Goal: Find specific page/section: Find specific page/section

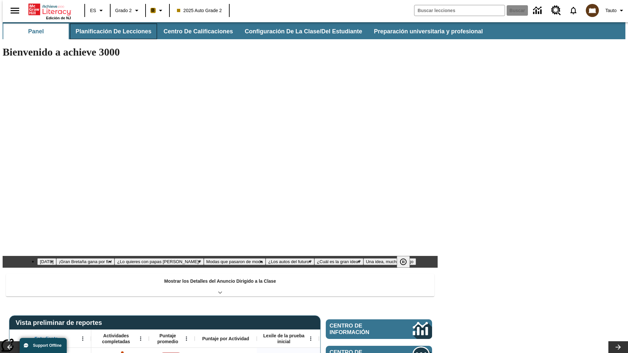
click at [110, 31] on button "Planificación de lecciones" at bounding box center [113, 32] width 87 height 16
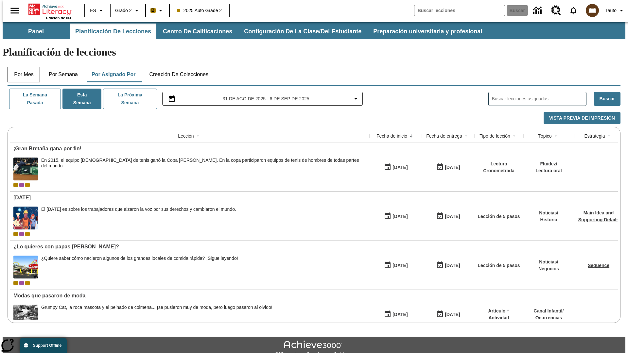
click at [21, 67] on button "Por mes" at bounding box center [24, 75] width 33 height 16
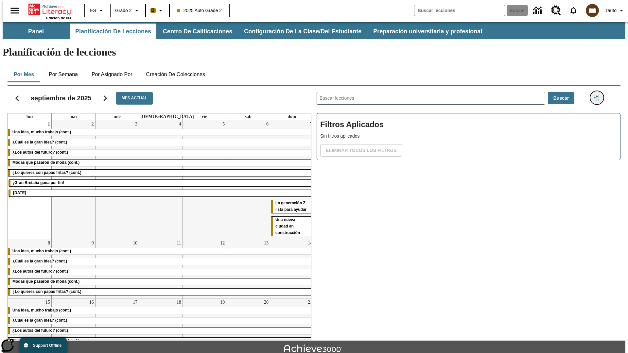
click at [599, 95] on icon "Menú lateral de filtros" at bounding box center [597, 98] width 6 height 6
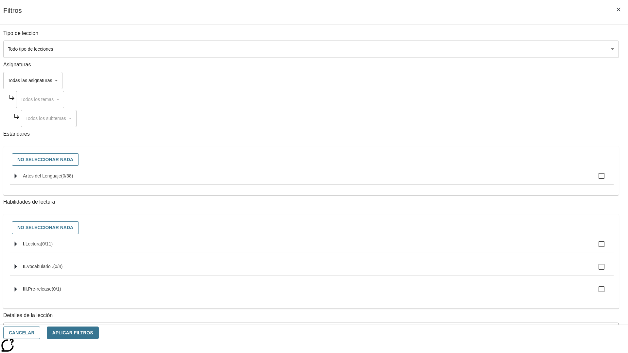
click at [471, 49] on body "[MEDICAL_DATA] al contenido principal Edición de NJ ES Grado 2 B 2025 Auto Grad…" at bounding box center [314, 202] width 623 height 361
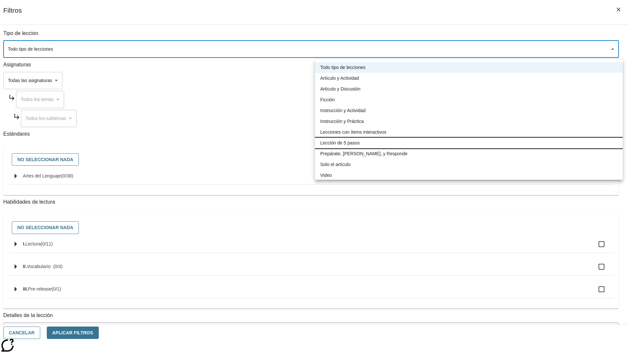
click at [469, 143] on li "Lección de 5 pasos" at bounding box center [469, 143] width 308 height 11
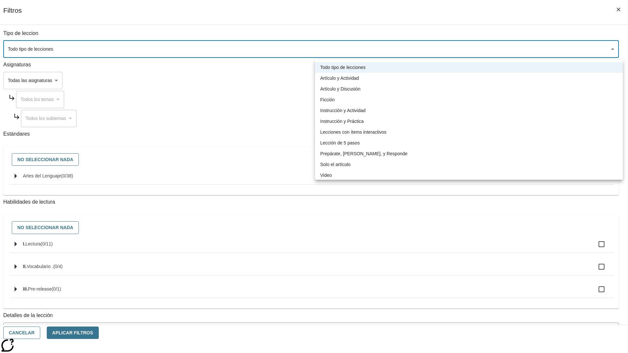
type input "1"
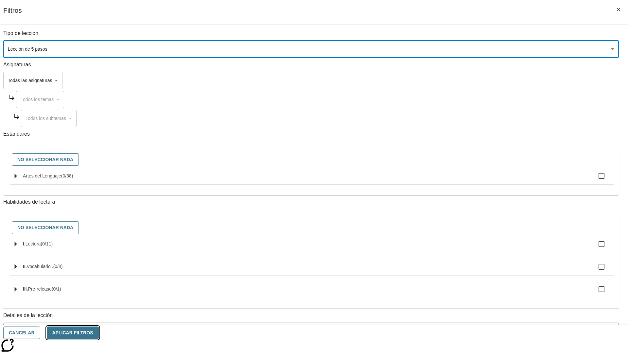
click at [99, 333] on button "Aplicar Filtros" at bounding box center [73, 333] width 52 height 13
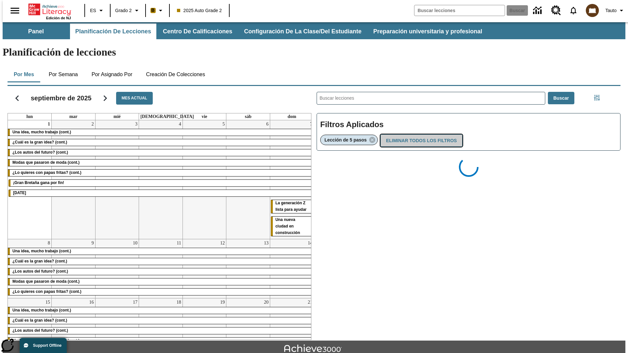
click at [420, 134] on button "Eliminar todos los filtros" at bounding box center [421, 140] width 82 height 13
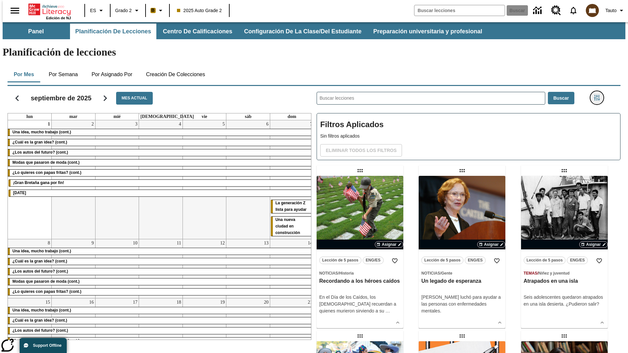
click at [599, 95] on icon "Menú lateral de filtros" at bounding box center [597, 98] width 6 height 6
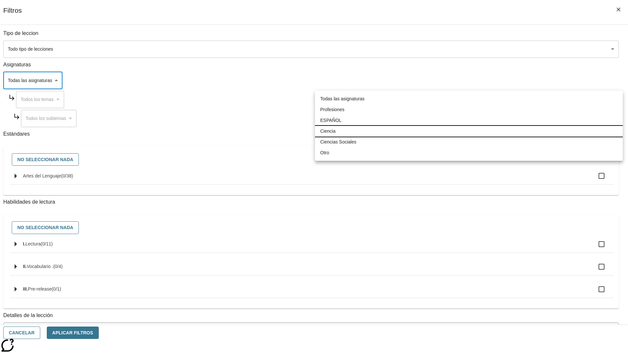
click at [469, 131] on li "Ciencia" at bounding box center [469, 131] width 308 height 11
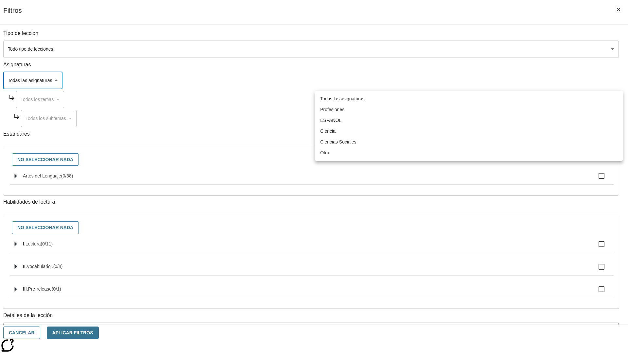
type input "2"
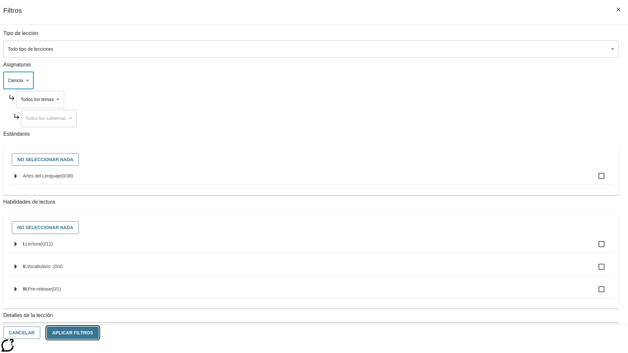
click at [99, 333] on button "Aplicar Filtros" at bounding box center [73, 333] width 52 height 13
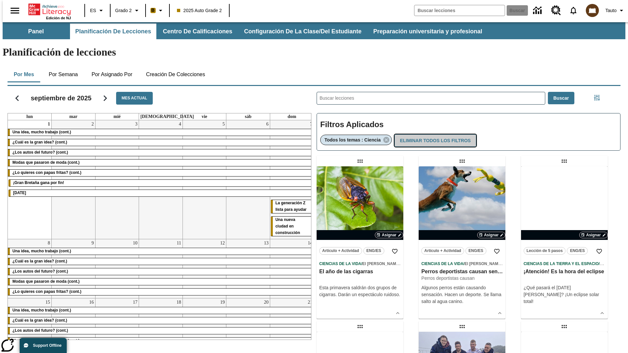
click at [434, 134] on button "Eliminar todos los filtros" at bounding box center [436, 140] width 82 height 13
click at [599, 95] on icon "Menú lateral de filtros" at bounding box center [597, 98] width 6 height 6
